Goal: Check status: Check status

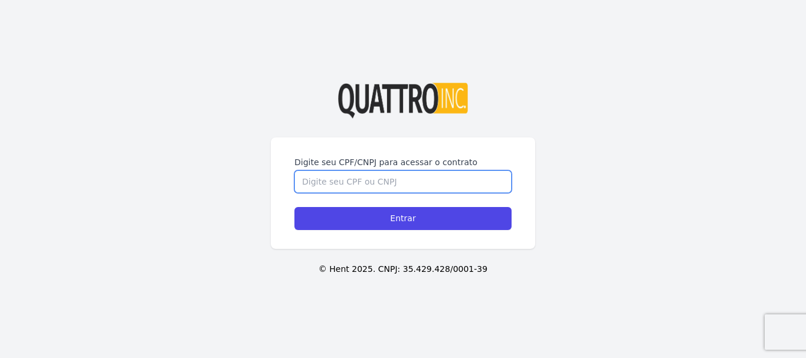
click at [412, 182] on input "Digite seu CPF/CNPJ para acessar o contrato" at bounding box center [403, 182] width 217 height 22
type input "39623465890"
click at [295, 207] on input "Entrar" at bounding box center [403, 218] width 217 height 23
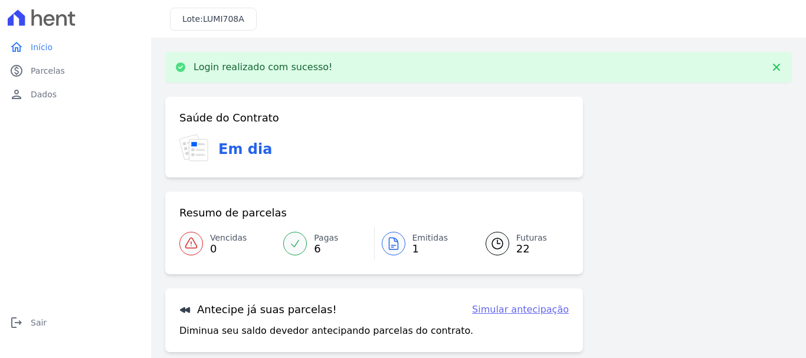
scroll to position [36, 0]
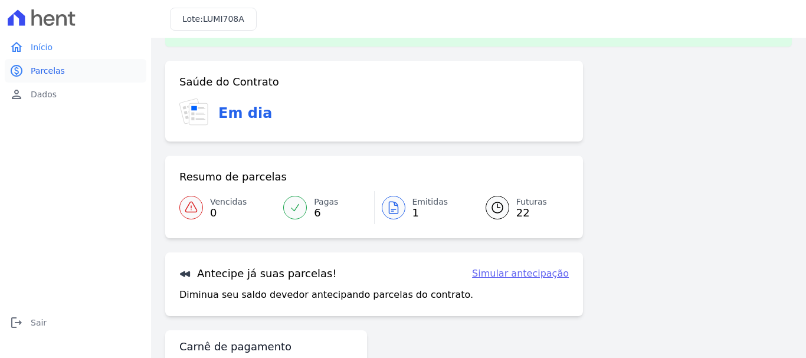
click at [52, 73] on span "Parcelas" at bounding box center [48, 71] width 34 height 12
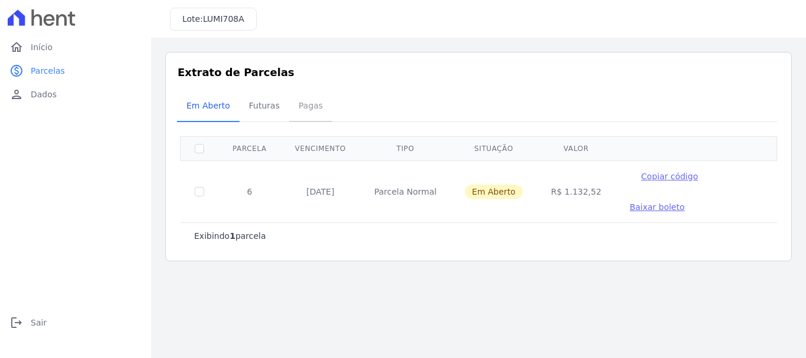
click at [299, 103] on span "Pagas" at bounding box center [311, 106] width 38 height 24
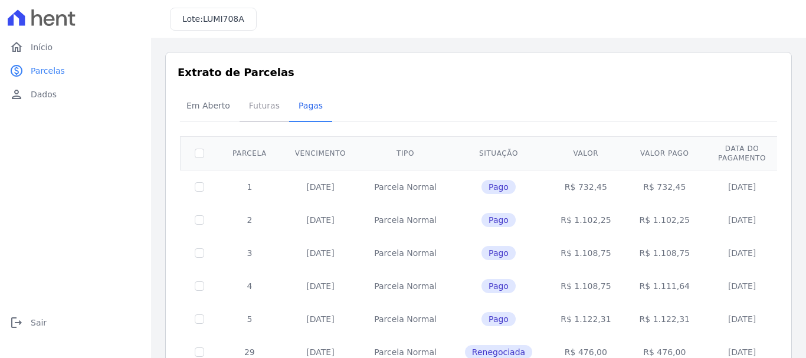
click at [250, 106] on span "Futuras" at bounding box center [264, 106] width 45 height 24
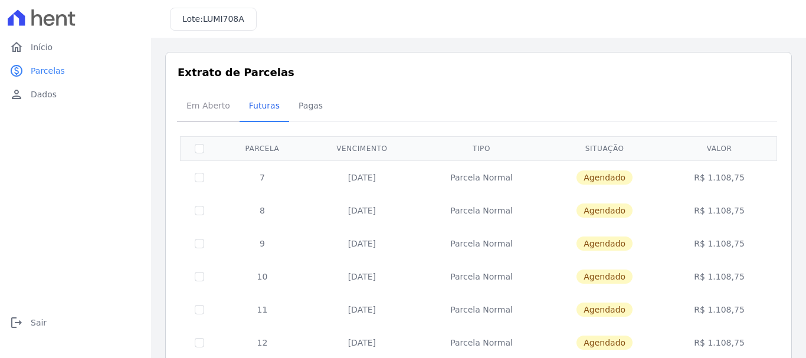
click at [213, 105] on span "Em Aberto" at bounding box center [208, 106] width 58 height 24
